Goal: Navigation & Orientation: Find specific page/section

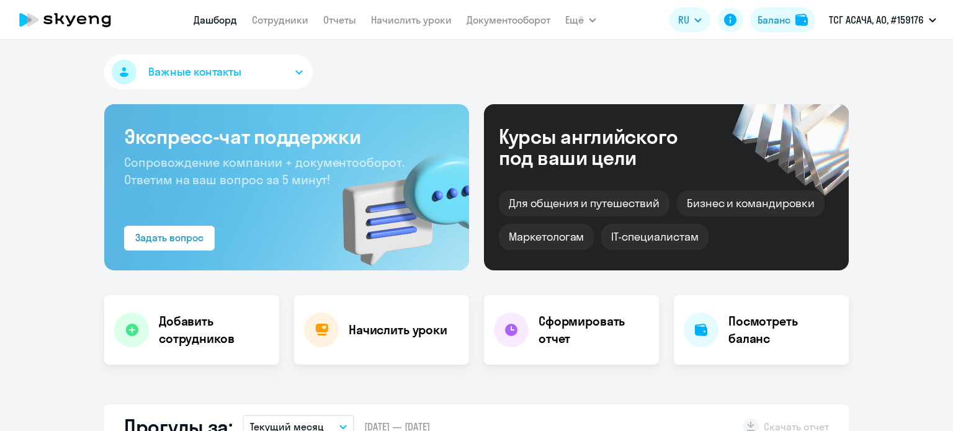
select select "30"
click at [801, 12] on button "Баланс" at bounding box center [782, 19] width 65 height 25
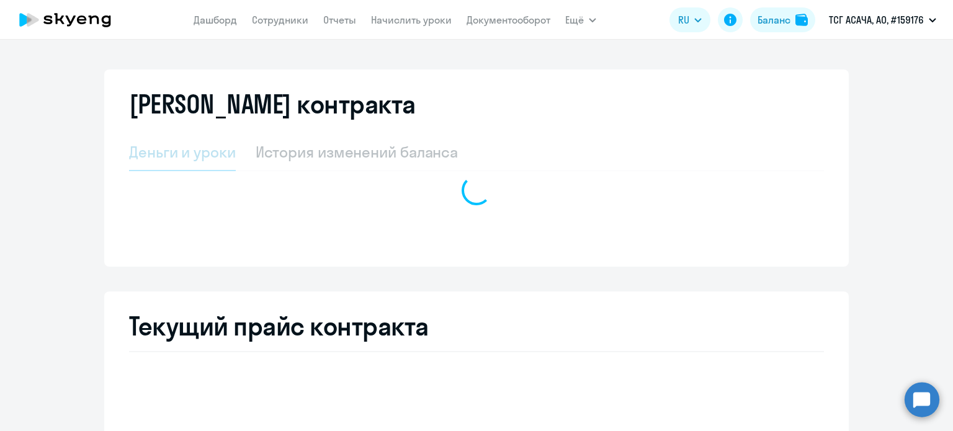
select select "english_adult_not_native_speaker"
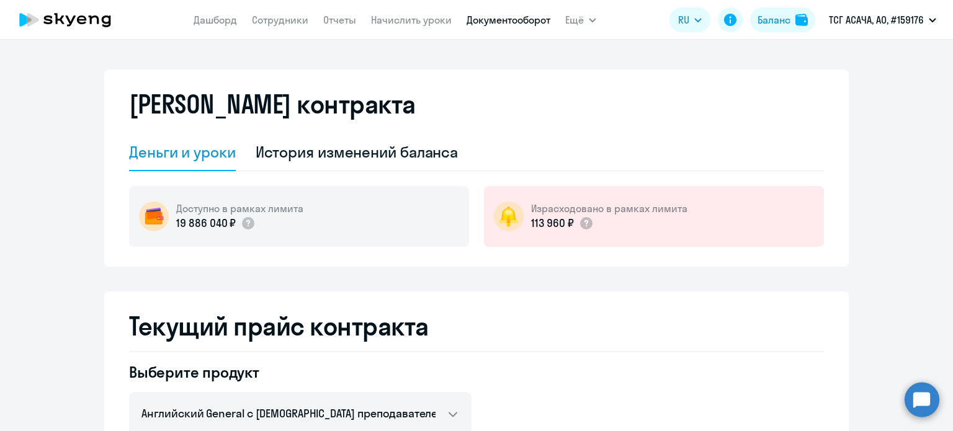
click at [530, 24] on link "Документооборот" at bounding box center [508, 20] width 84 height 12
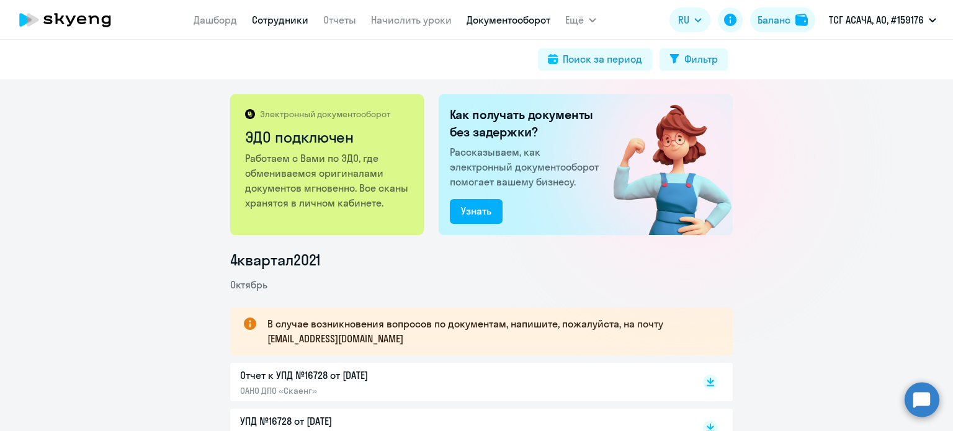
click at [268, 19] on link "Сотрудники" at bounding box center [280, 20] width 56 height 12
select select "30"
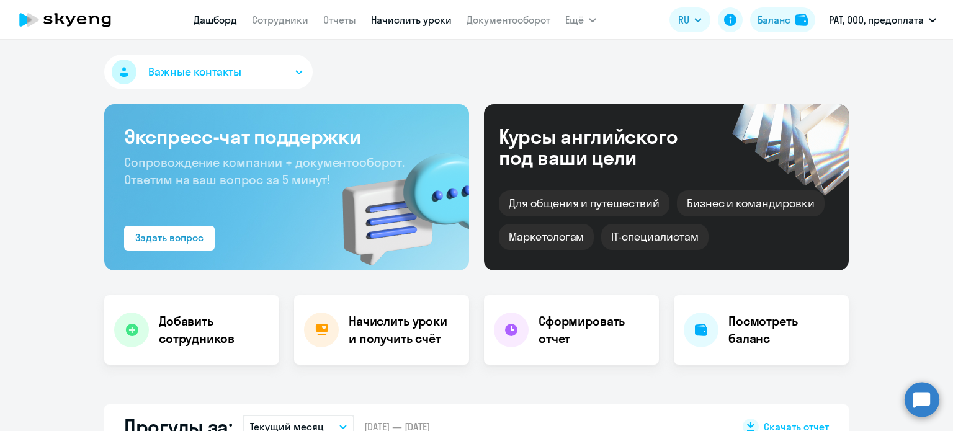
select select "30"
click at [272, 22] on link "Сотрудники" at bounding box center [280, 20] width 56 height 12
select select "30"
